Goal: Navigation & Orientation: Find specific page/section

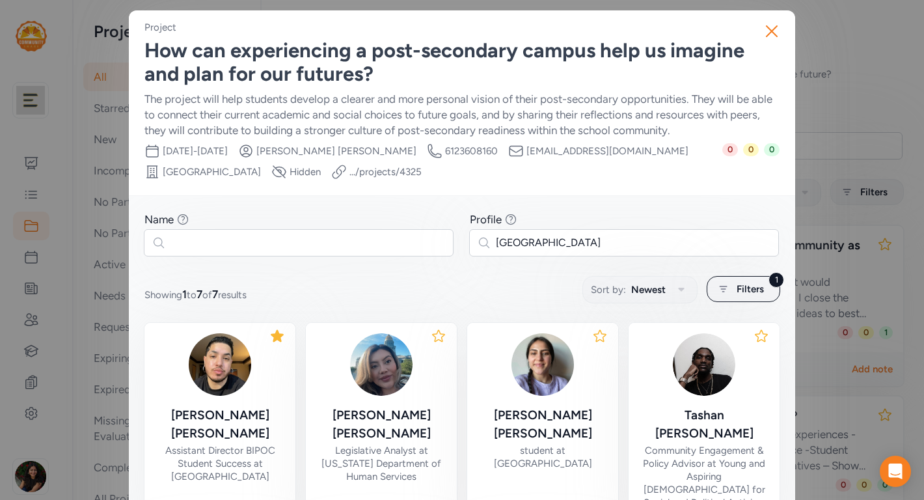
scroll to position [100, 0]
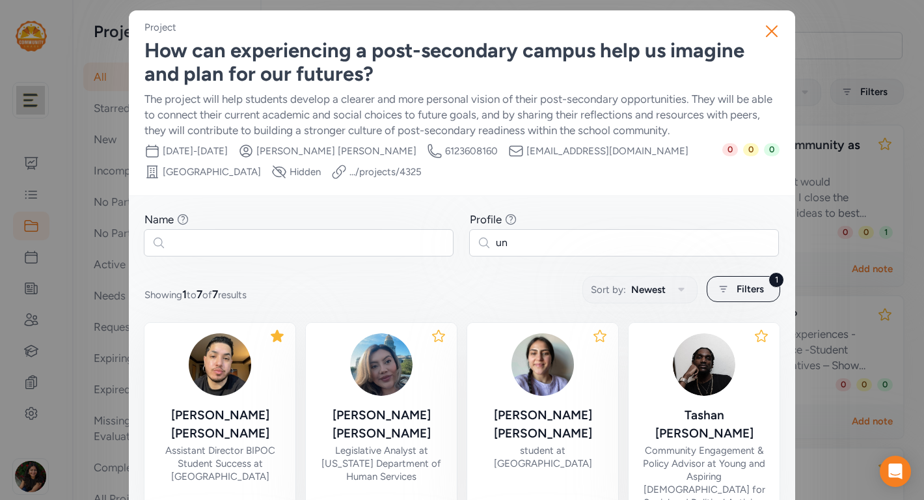
type input "u"
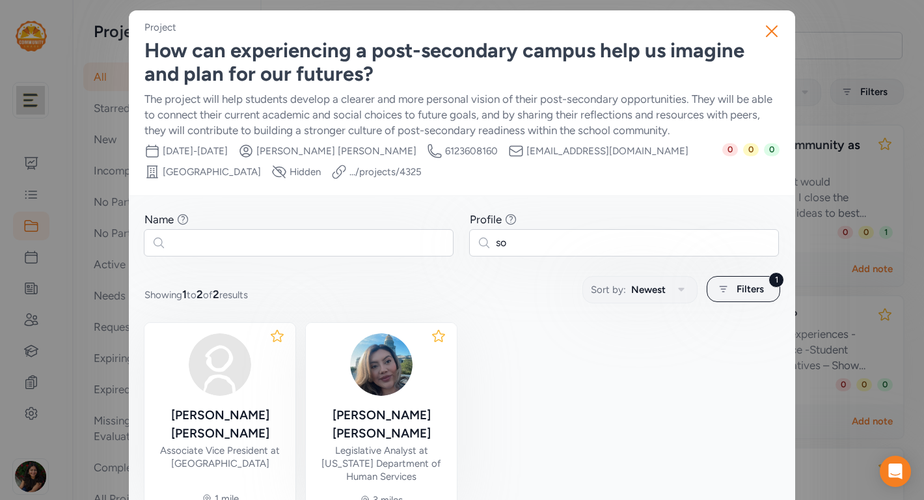
type input "s"
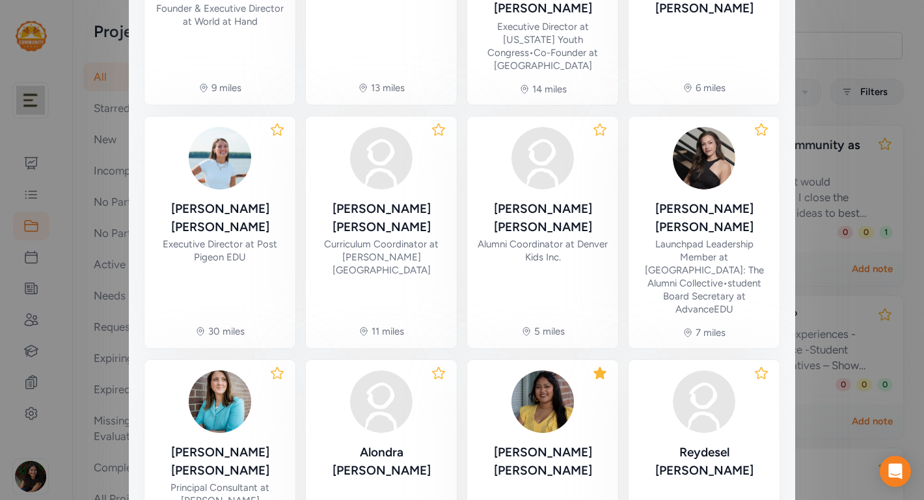
scroll to position [519, 0]
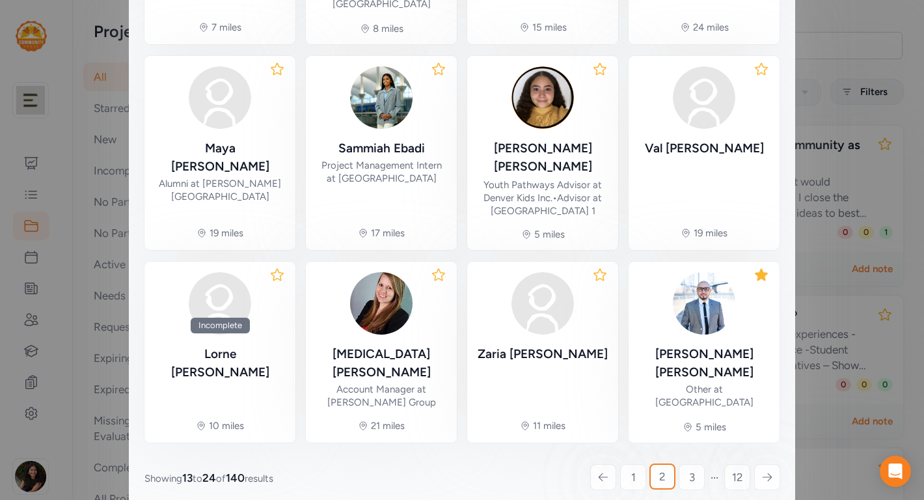
scroll to position [468, 0]
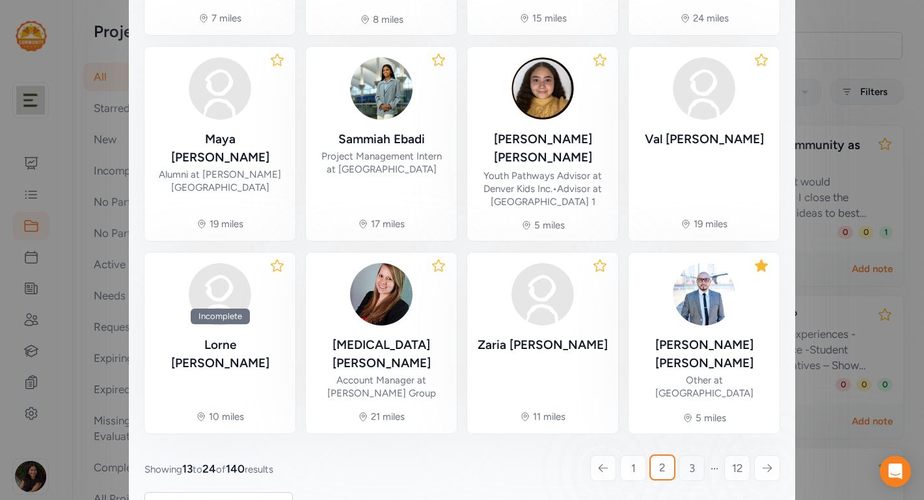
click at [685, 455] on link "3" at bounding box center [691, 468] width 26 height 26
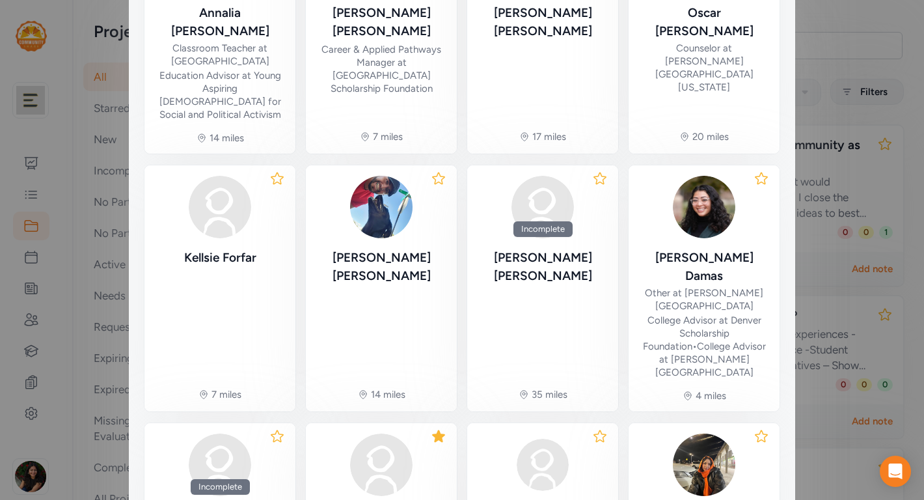
scroll to position [535, 0]
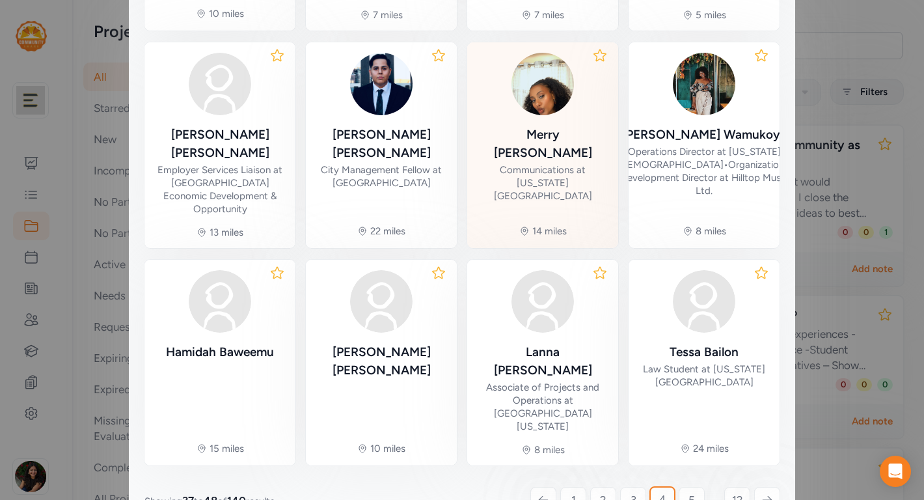
scroll to position [454, 0]
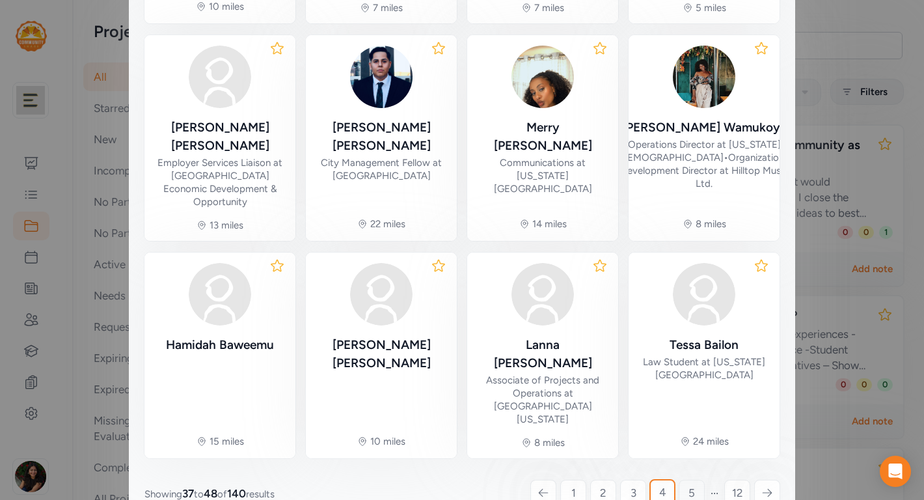
click at [688, 485] on span "5" at bounding box center [691, 493] width 7 height 16
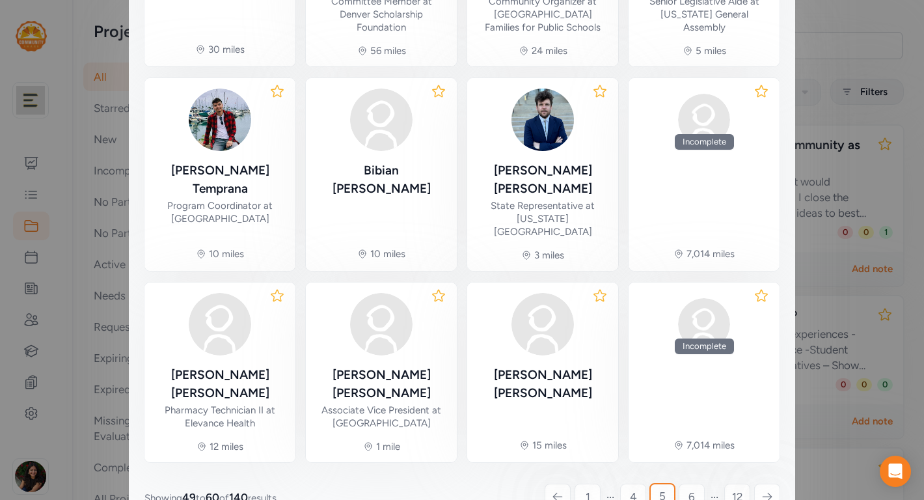
scroll to position [452, 0]
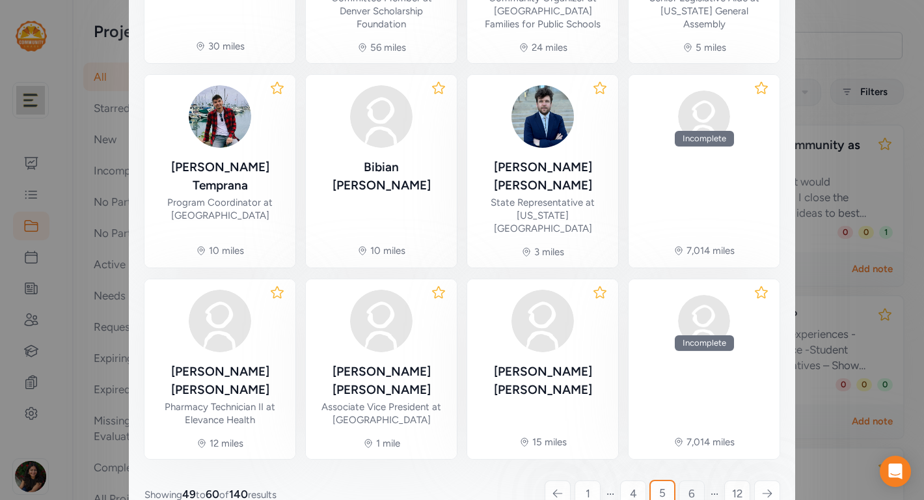
click at [691, 485] on span "6" at bounding box center [691, 493] width 7 height 16
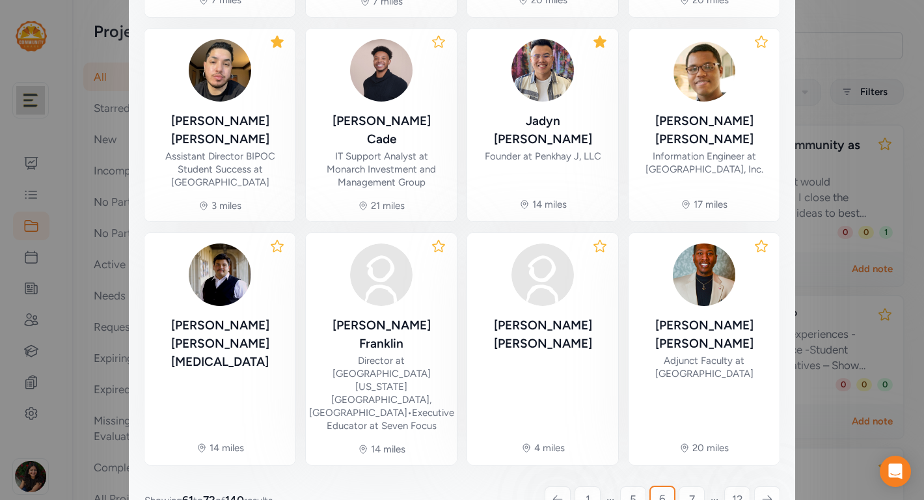
scroll to position [505, 0]
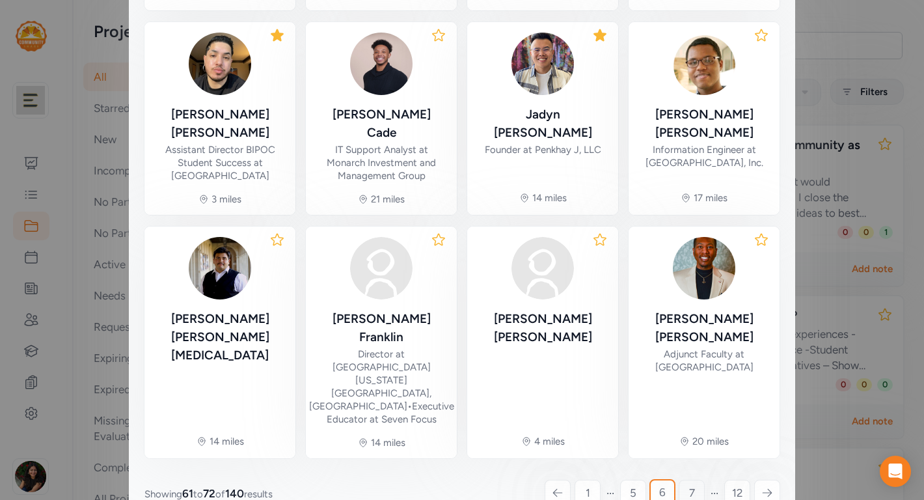
click at [689, 485] on span "7" at bounding box center [692, 493] width 6 height 16
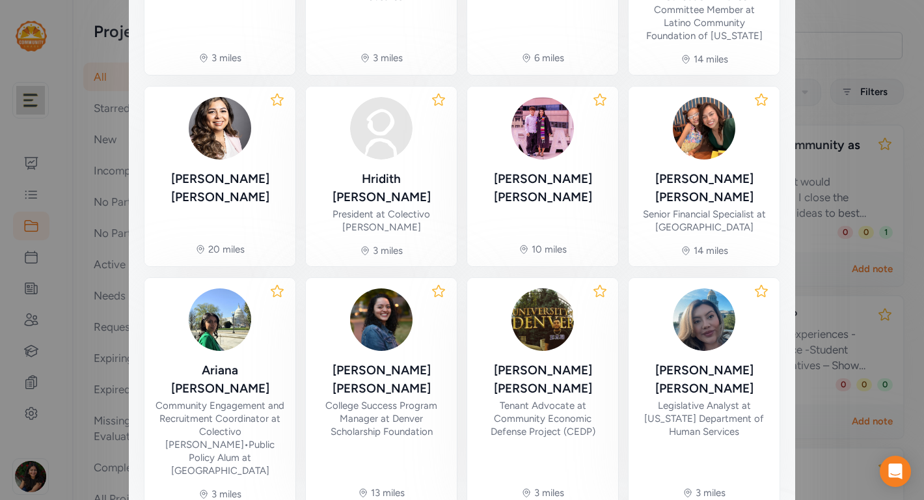
scroll to position [513, 0]
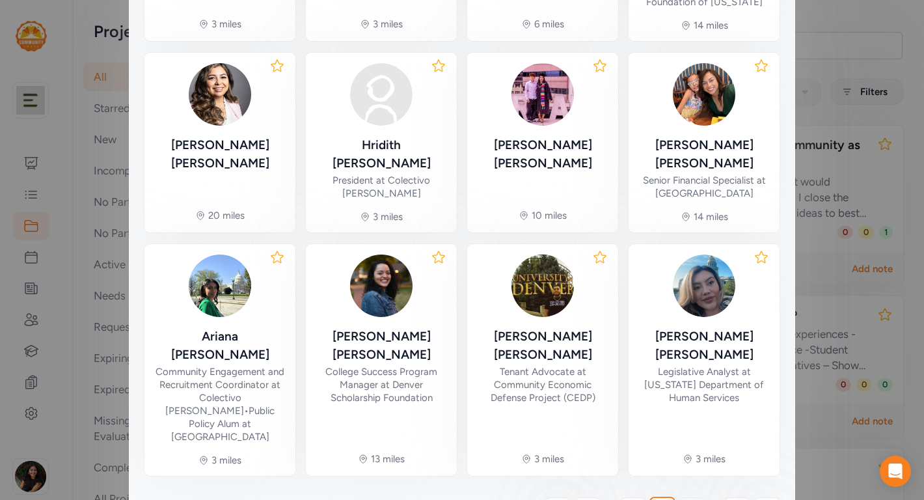
click at [689, 499] on span "8" at bounding box center [691, 510] width 7 height 16
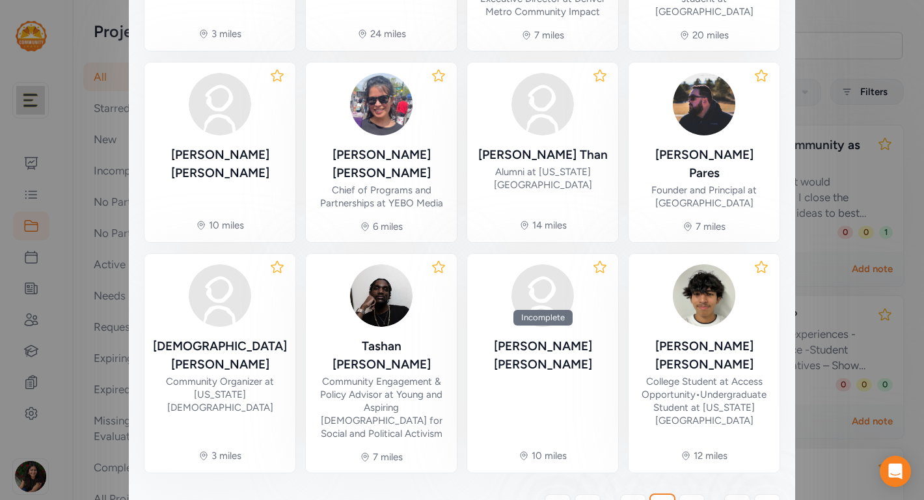
scroll to position [453, 0]
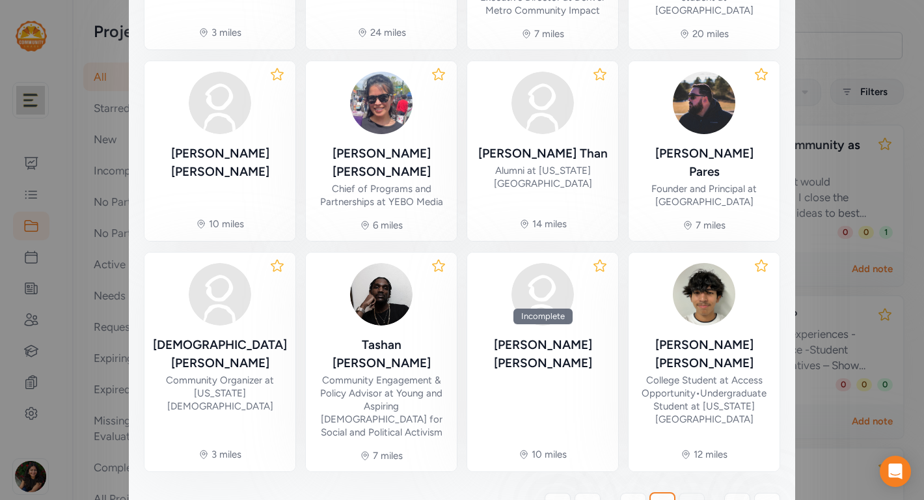
click at [690, 498] on span "9" at bounding box center [691, 506] width 7 height 16
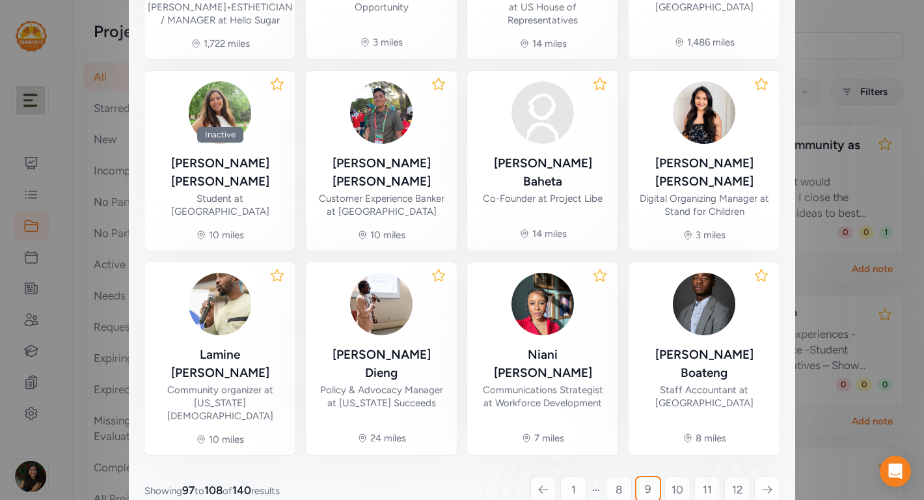
scroll to position [471, 0]
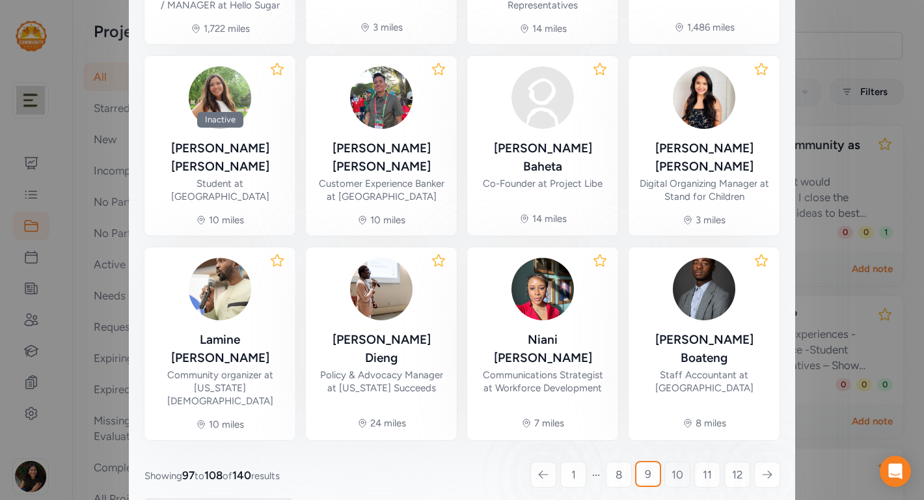
click at [675, 466] on span "10" at bounding box center [677, 474] width 12 height 16
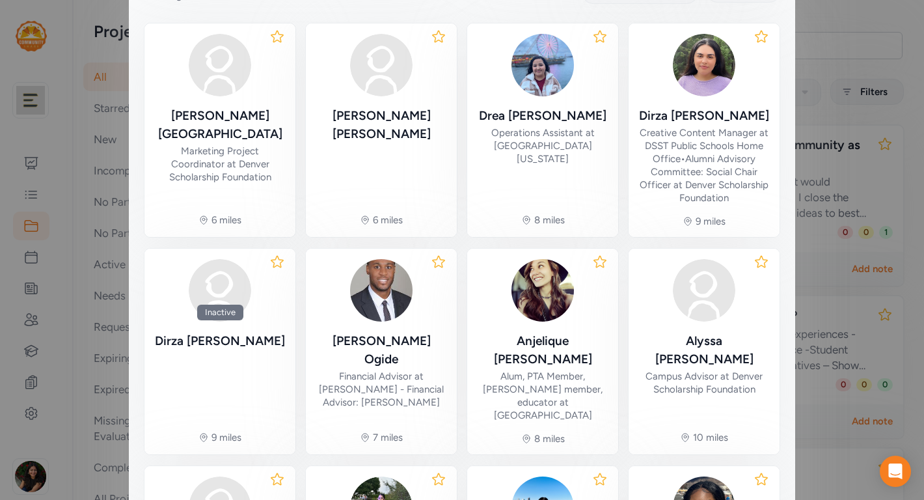
scroll to position [334, 0]
